Goal: Transaction & Acquisition: Purchase product/service

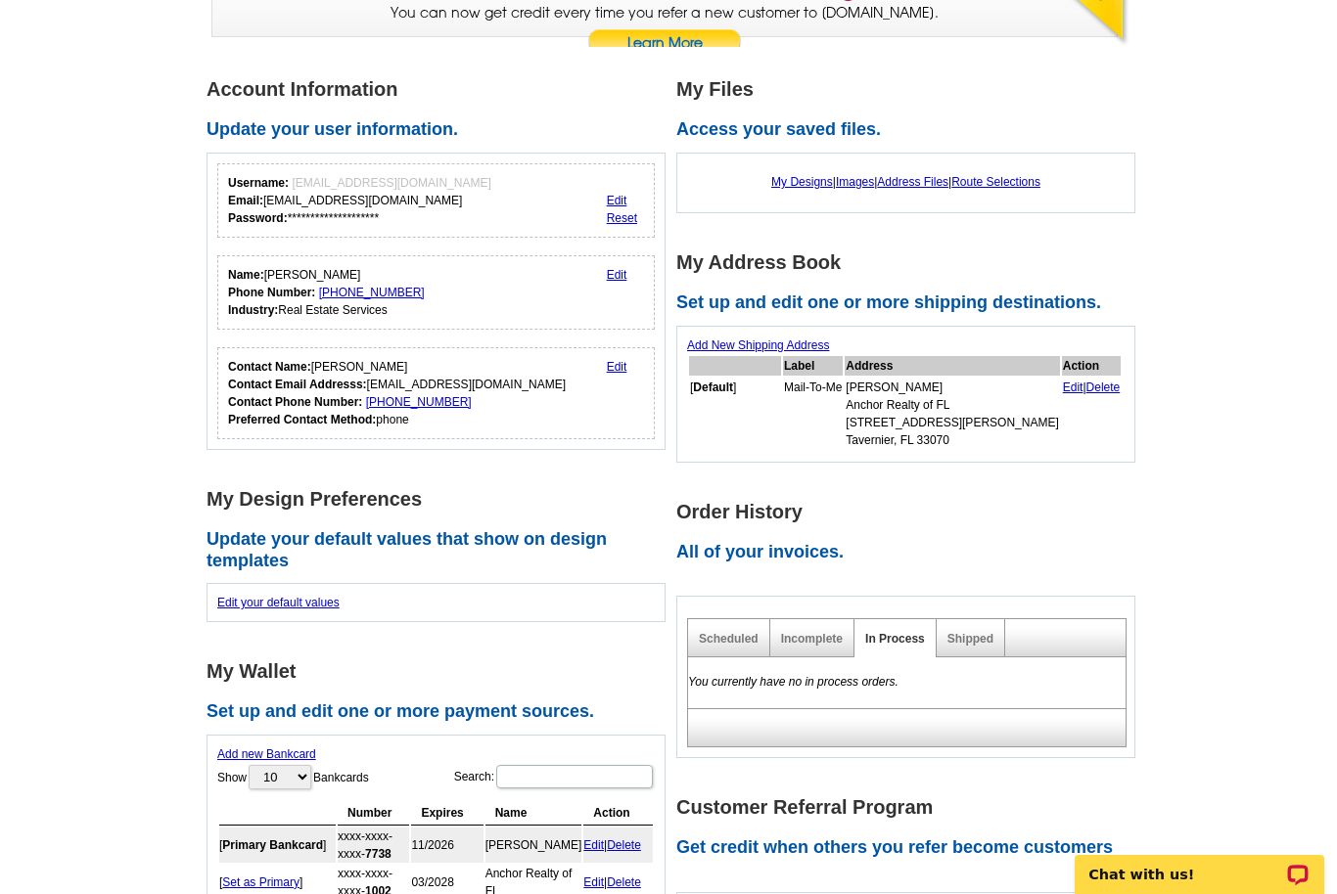
scroll to position [228, 0]
click at [819, 635] on link "Incomplete" at bounding box center [812, 639] width 62 height 14
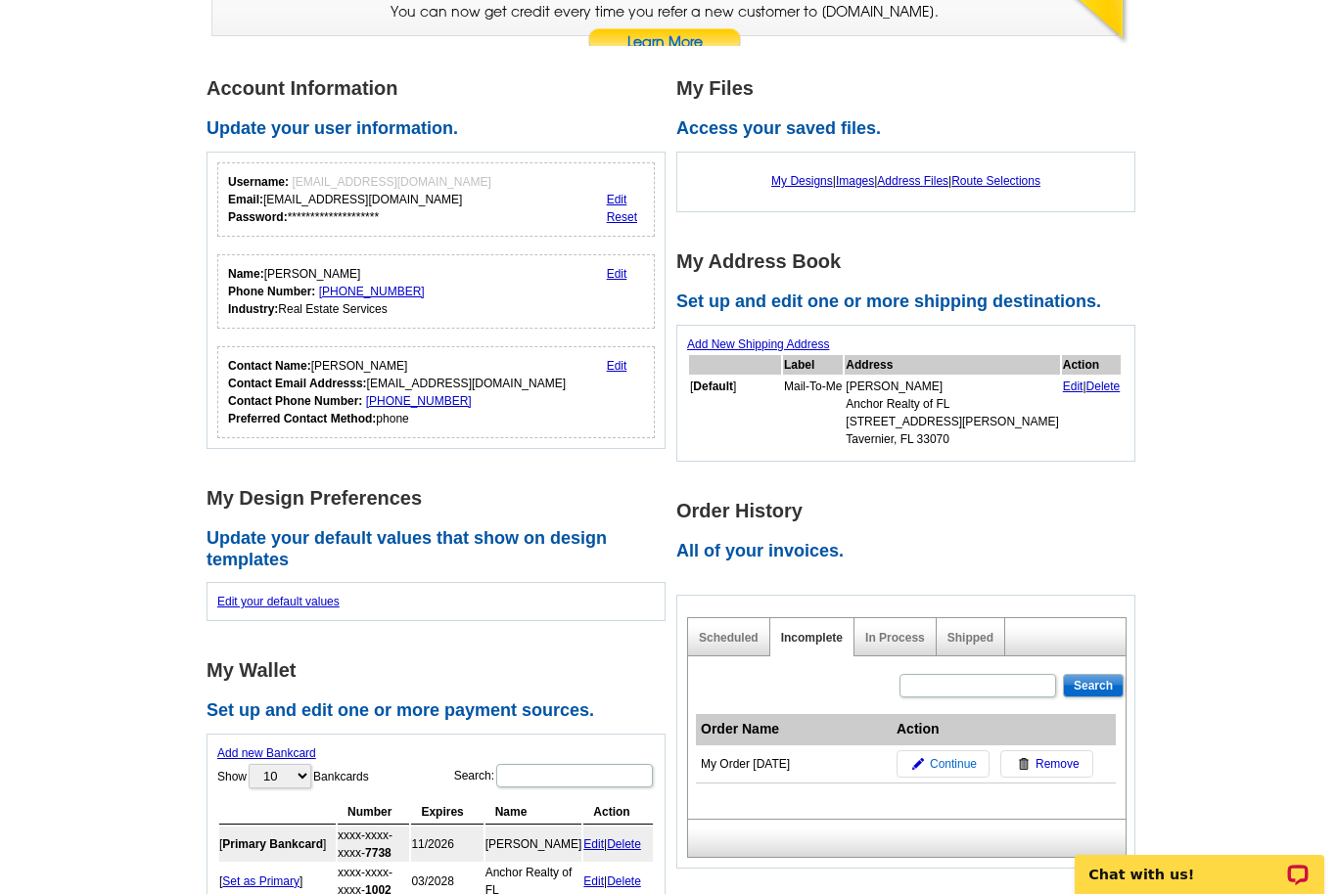
click at [953, 759] on span "Continue" at bounding box center [953, 765] width 47 height 18
click at [966, 756] on span "Continue" at bounding box center [953, 765] width 47 height 18
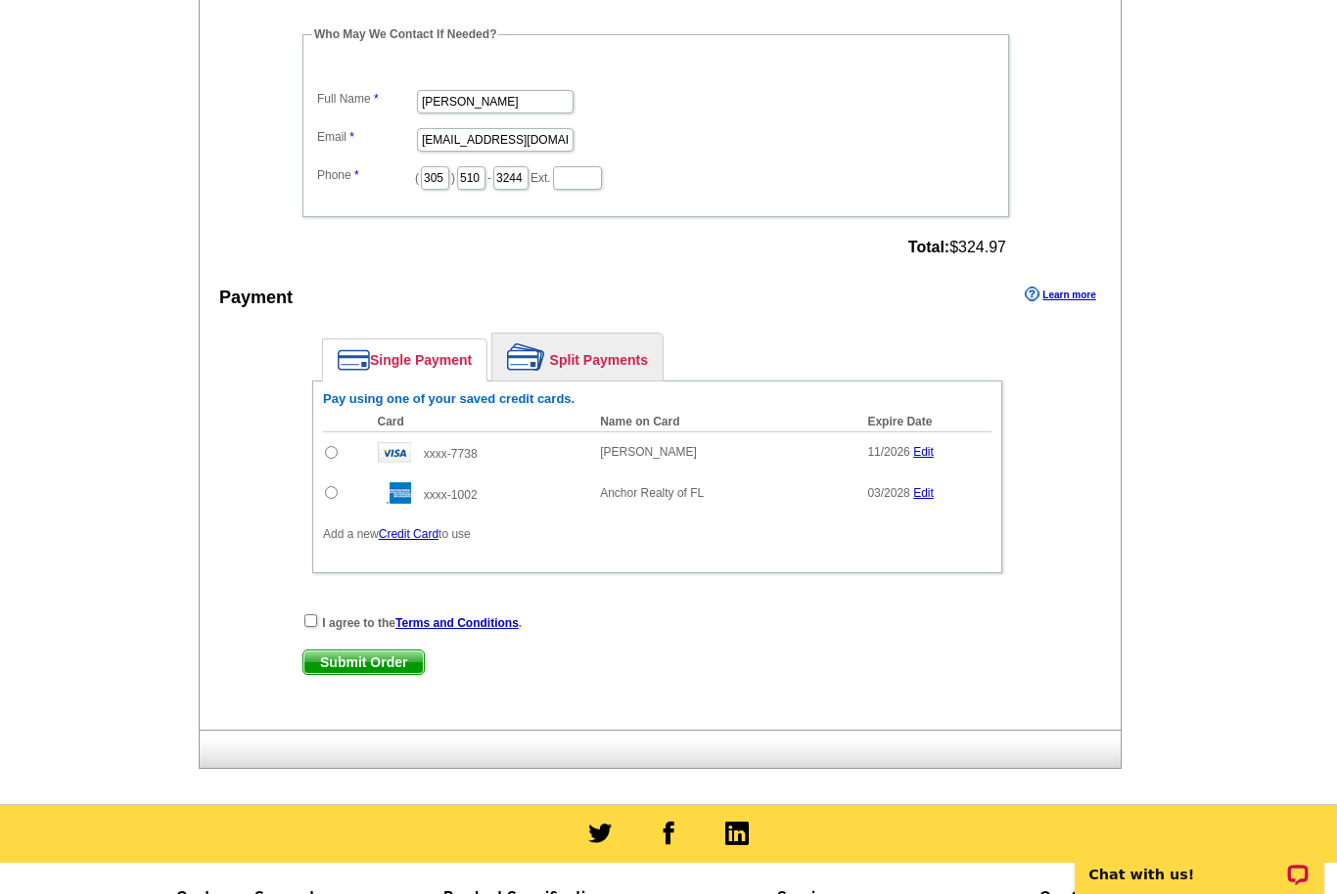
scroll to position [701, 0]
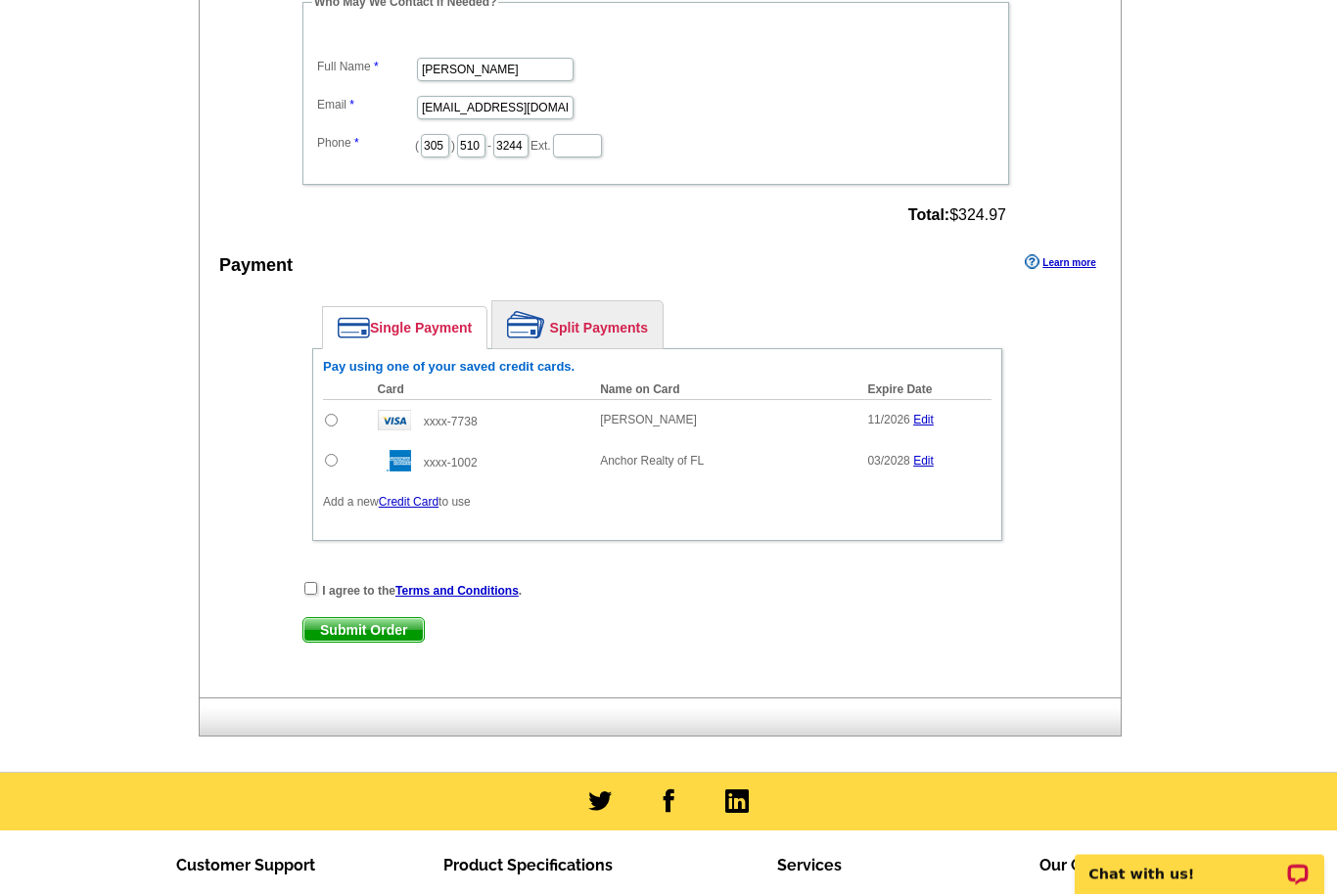
click at [307, 596] on input "checkbox" at bounding box center [310, 589] width 13 height 13
checkbox input "true"
click at [1272, 402] on main "Add Another Item Checkout Order Name: My Order [DATE] Save Order Review your or…" at bounding box center [668, 100] width 1337 height 1344
click at [331, 460] on input "radio" at bounding box center [331, 460] width 13 height 13
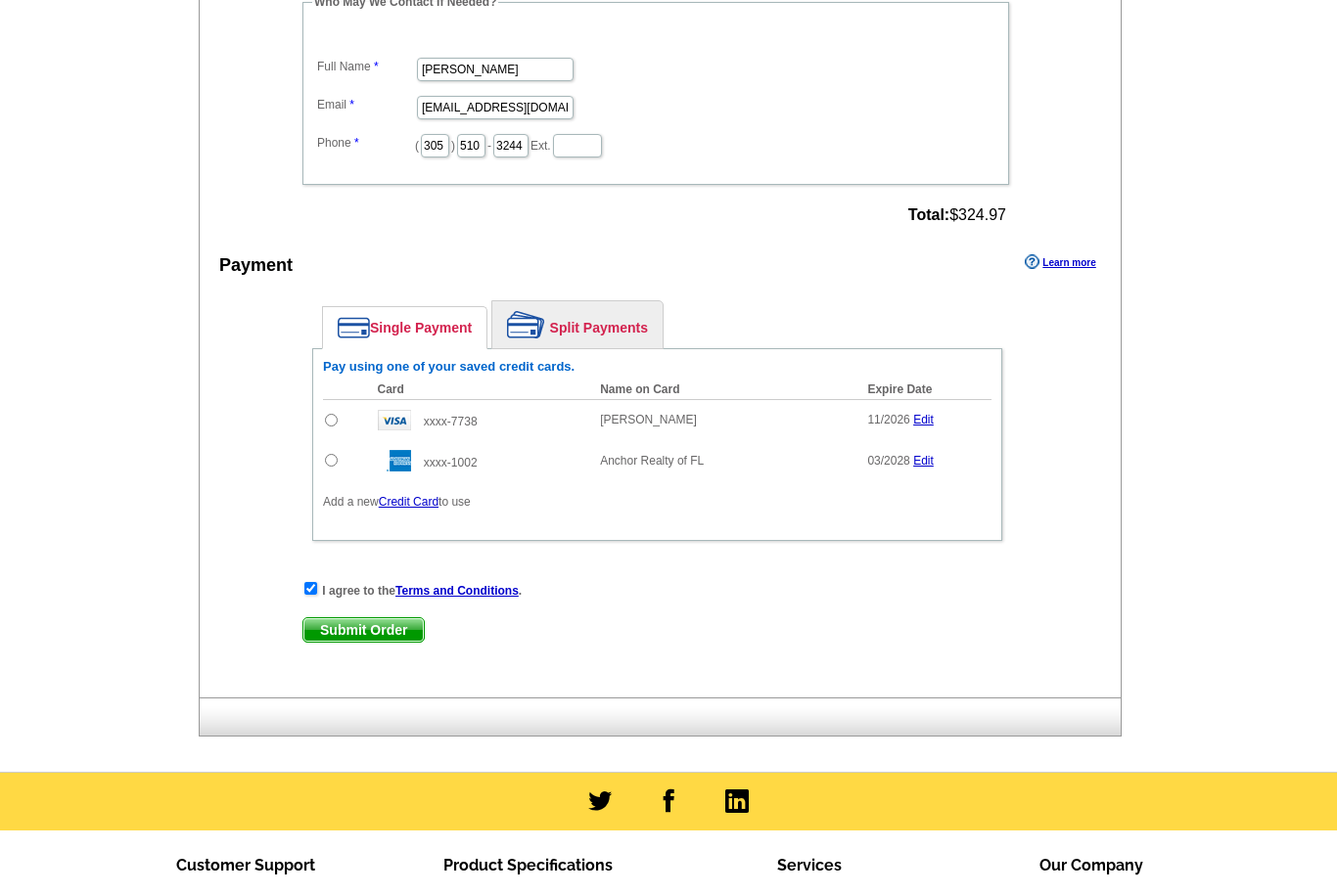
radio input "true"
click at [700, 616] on div "I agree to the Terms and Conditions . Submit Order Submit Order" at bounding box center [657, 620] width 710 height 80
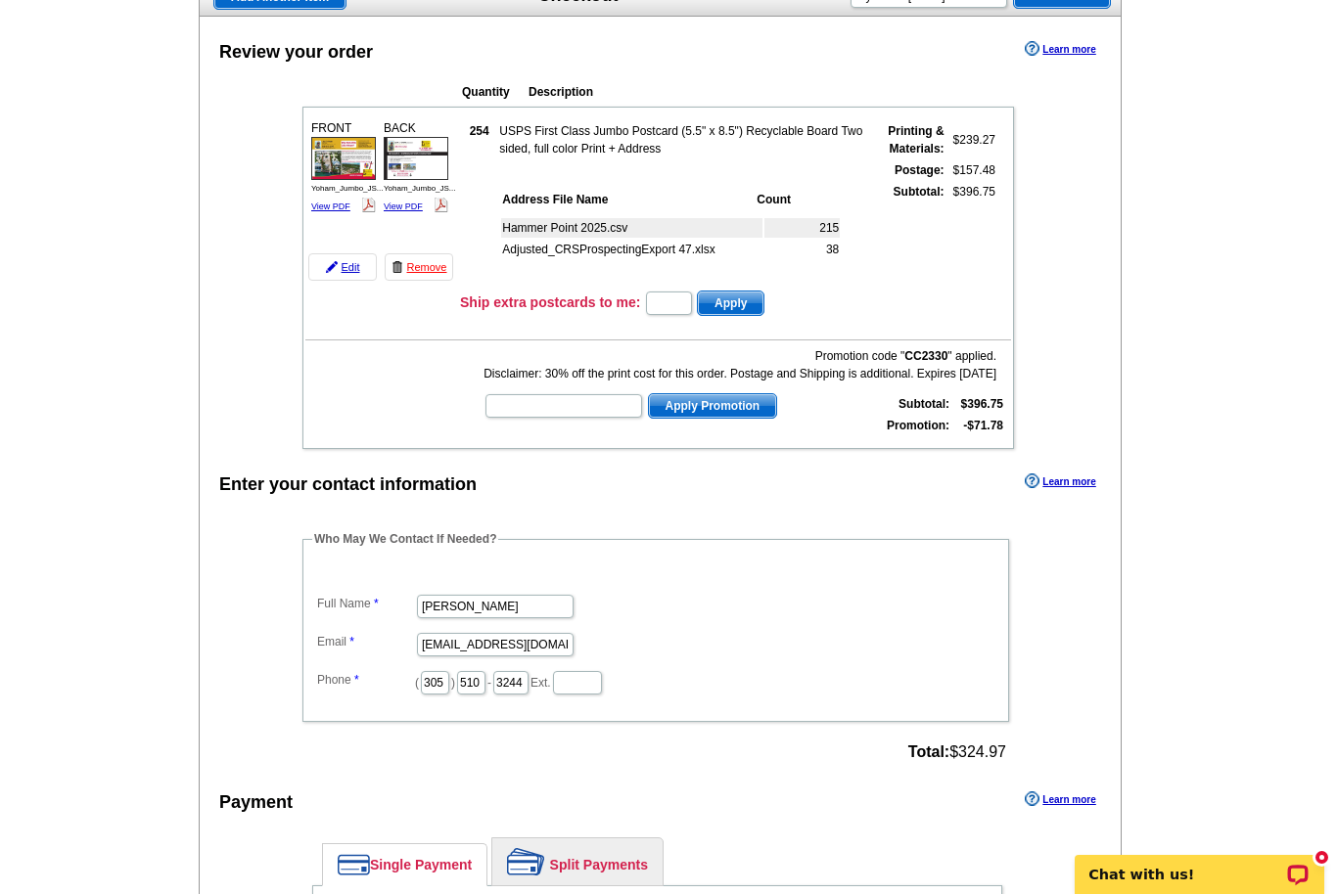
scroll to position [169, 0]
